Goal: Check status

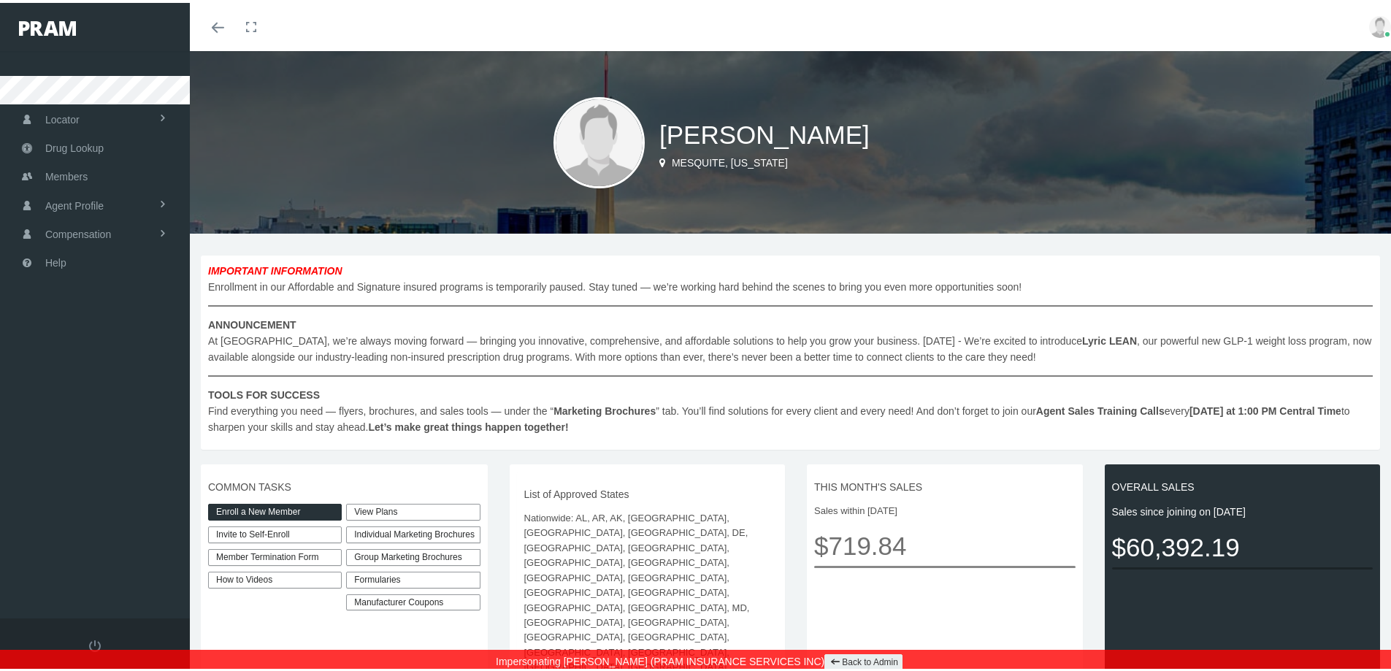
click at [394, 509] on link "View Plans" at bounding box center [413, 509] width 134 height 17
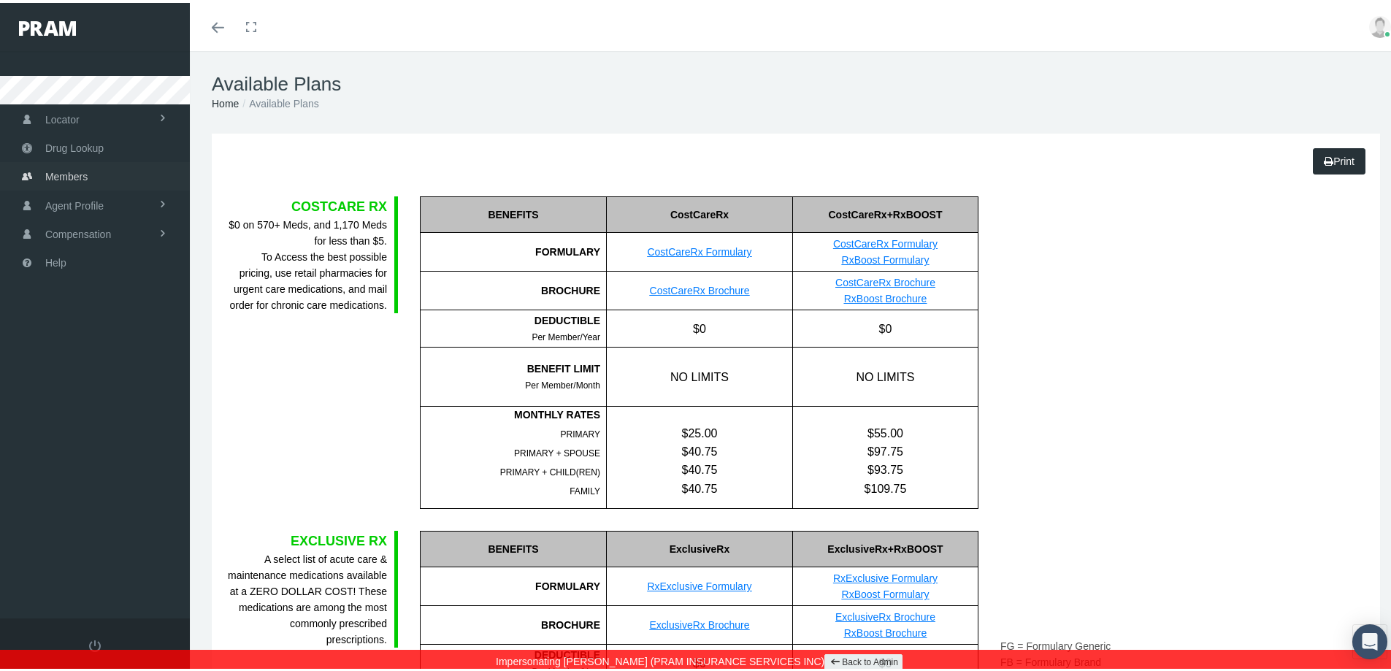
click at [84, 172] on span "Members" at bounding box center [66, 174] width 42 height 28
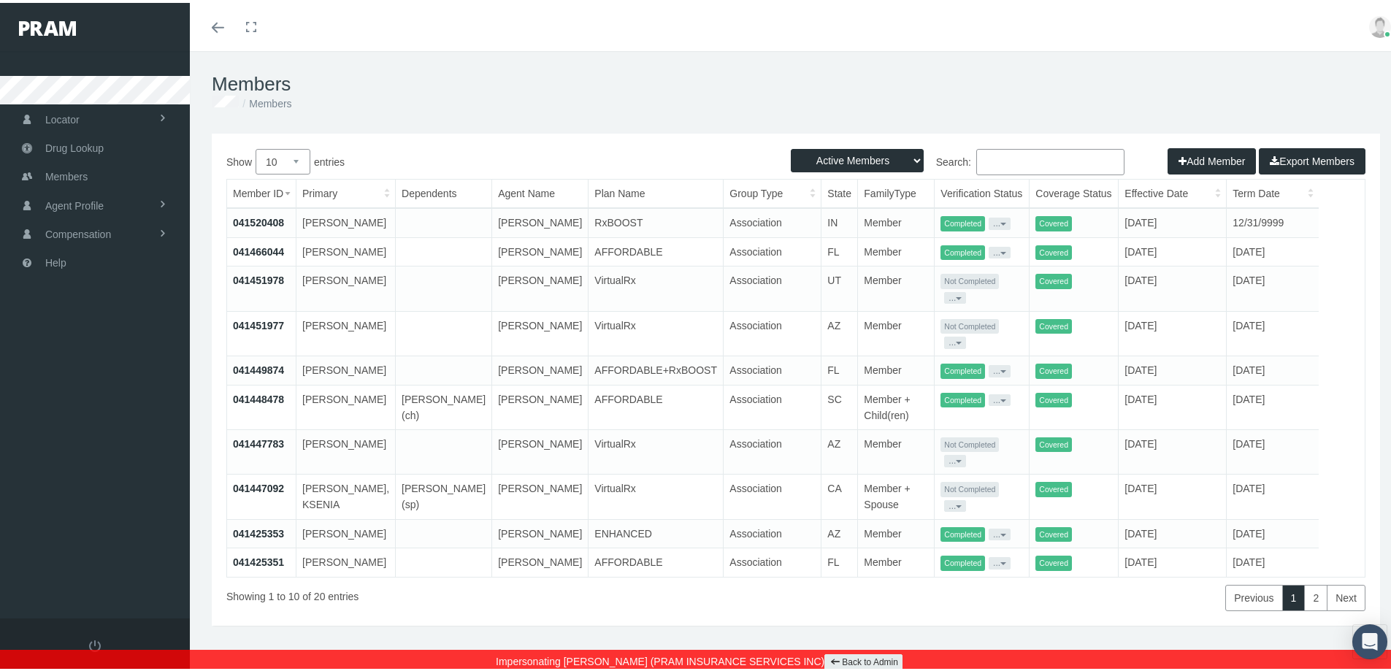
click at [267, 255] on link "041466044" at bounding box center [258, 249] width 51 height 12
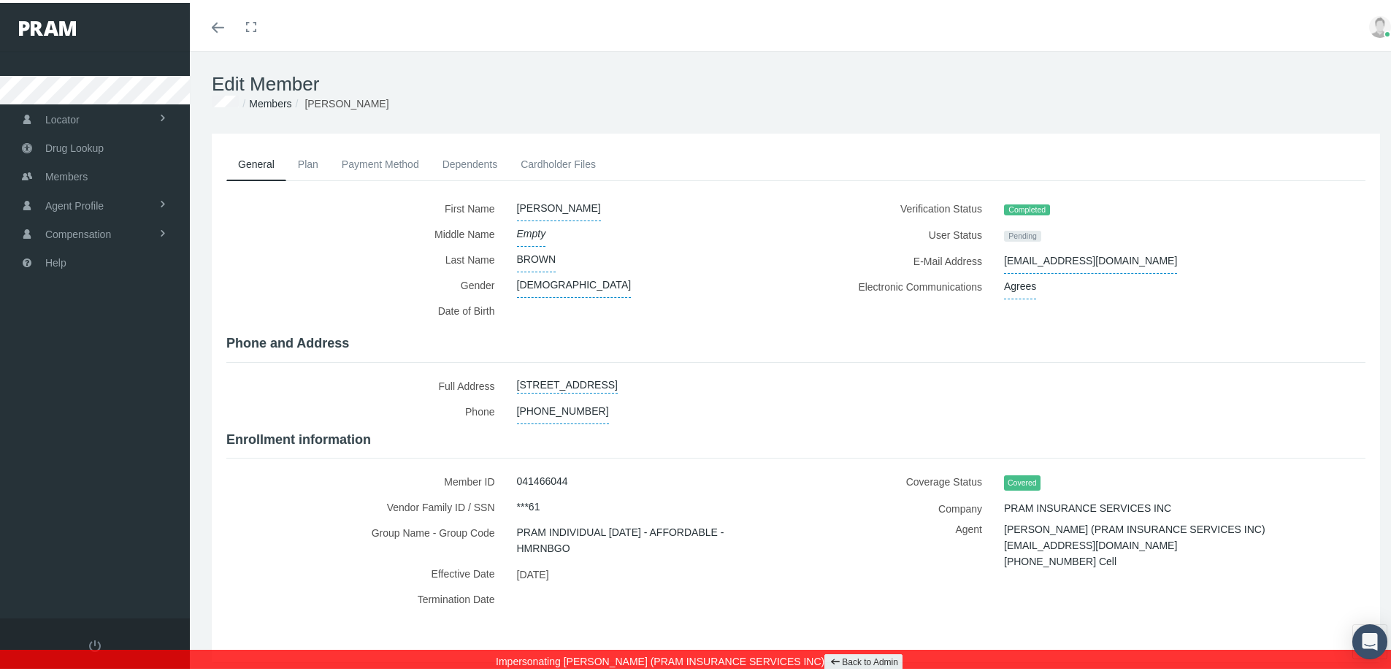
click at [311, 158] on link "Plan" at bounding box center [308, 161] width 44 height 32
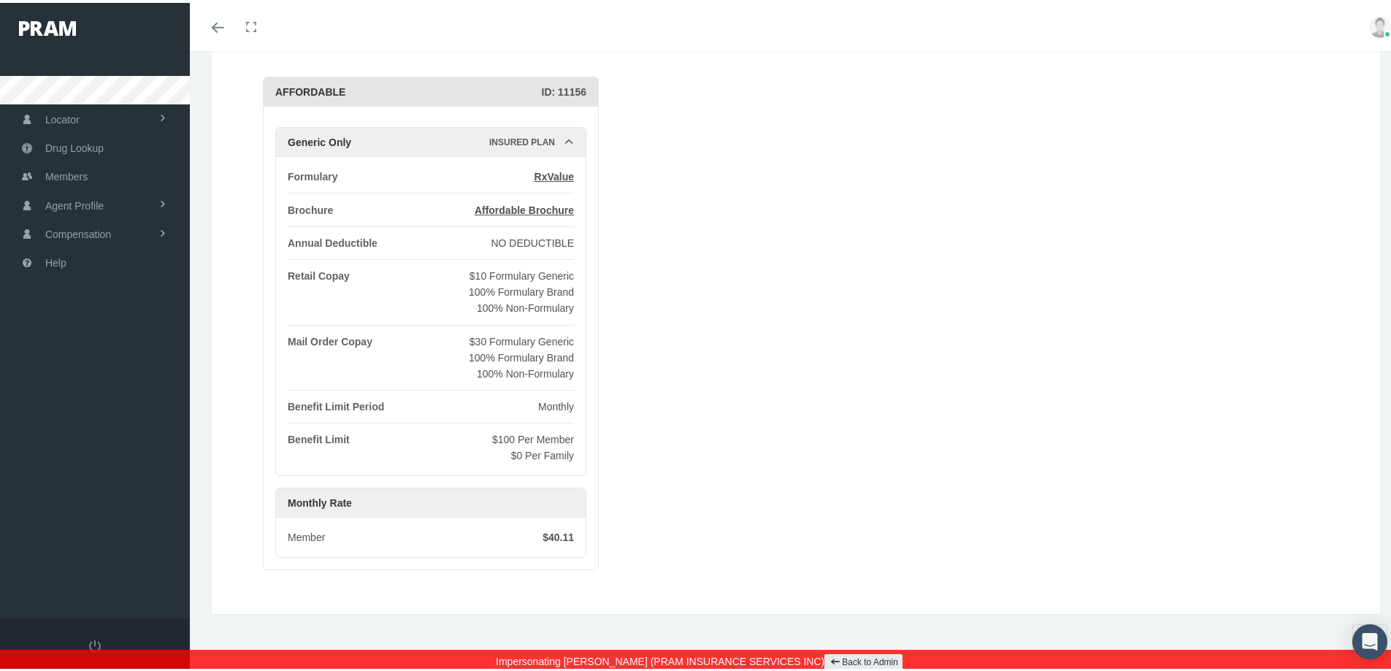
scroll to position [68, 0]
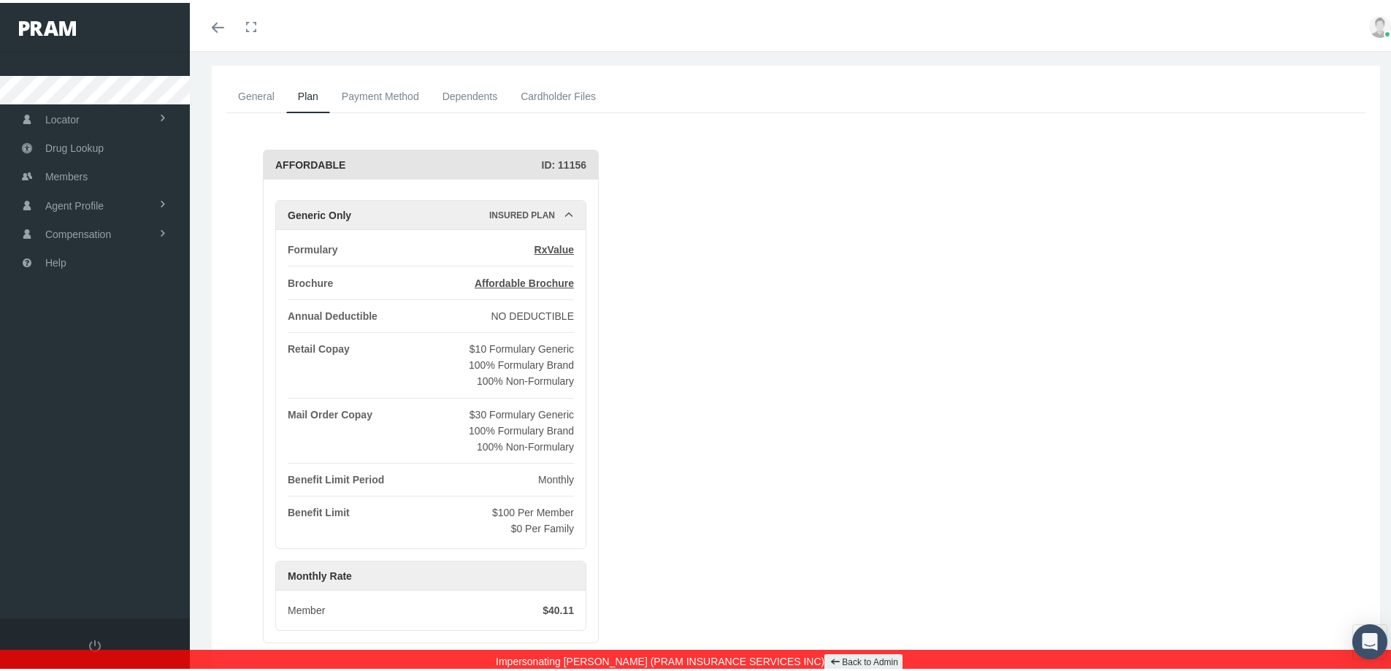
click at [838, 657] on link "Back to Admin" at bounding box center [864, 659] width 78 height 17
